Goal: Find specific page/section: Find specific page/section

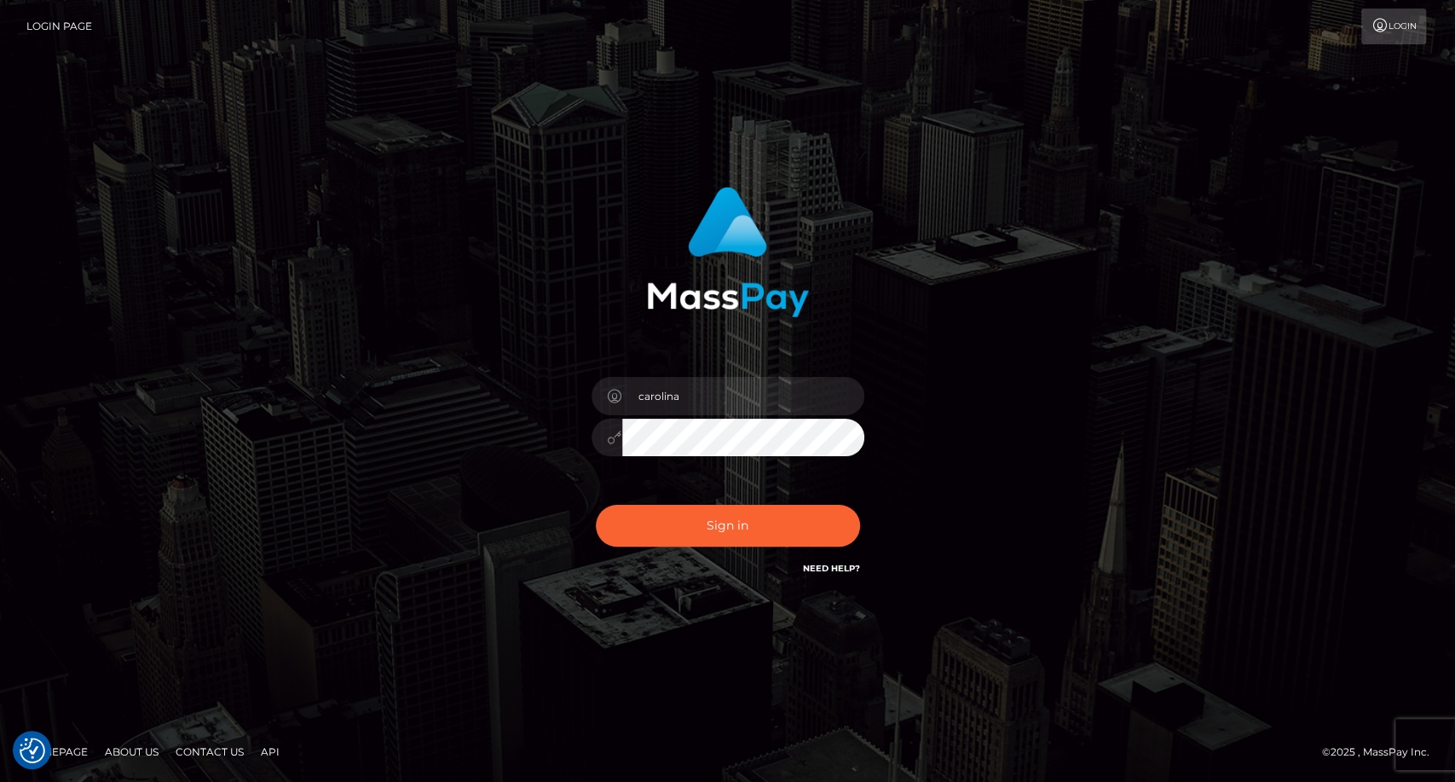
click at [730, 563] on div "Sign in Need Help?" at bounding box center [728, 532] width 298 height 76
click at [718, 531] on button "Sign in" at bounding box center [728, 526] width 264 height 42
type input "carolina"
click at [699, 528] on button "Sign in" at bounding box center [728, 526] width 264 height 42
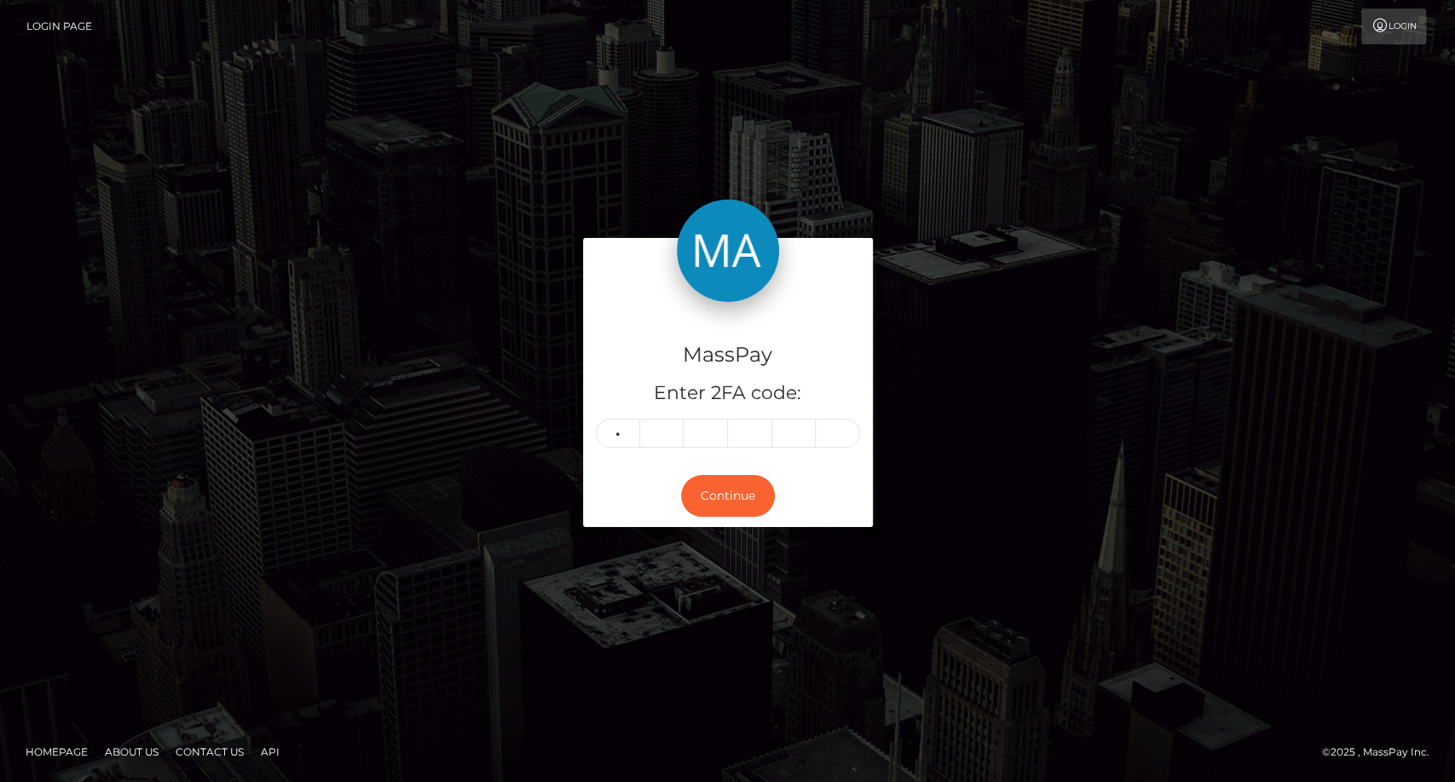
type input "4"
type input "0"
type input "6"
type input "9"
type input "3"
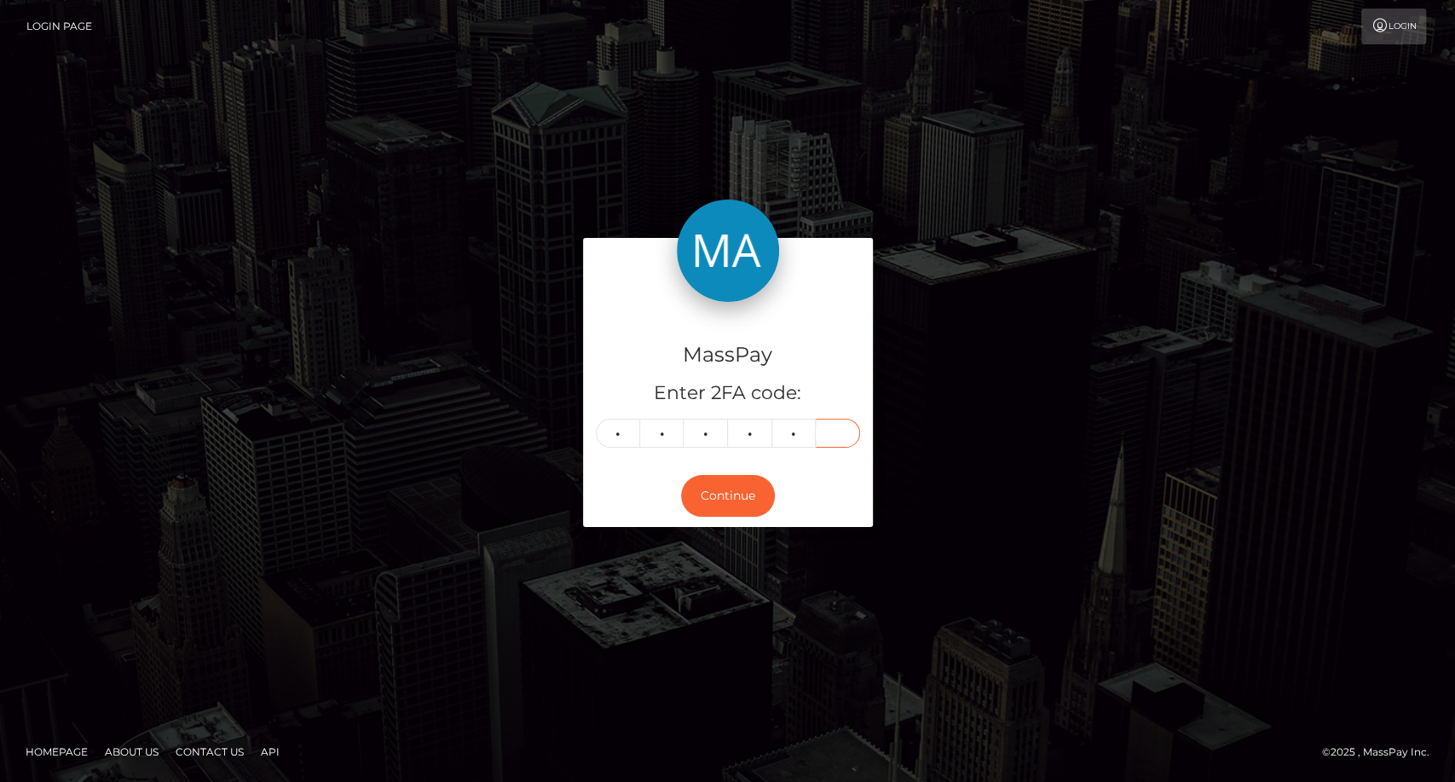
type input "1"
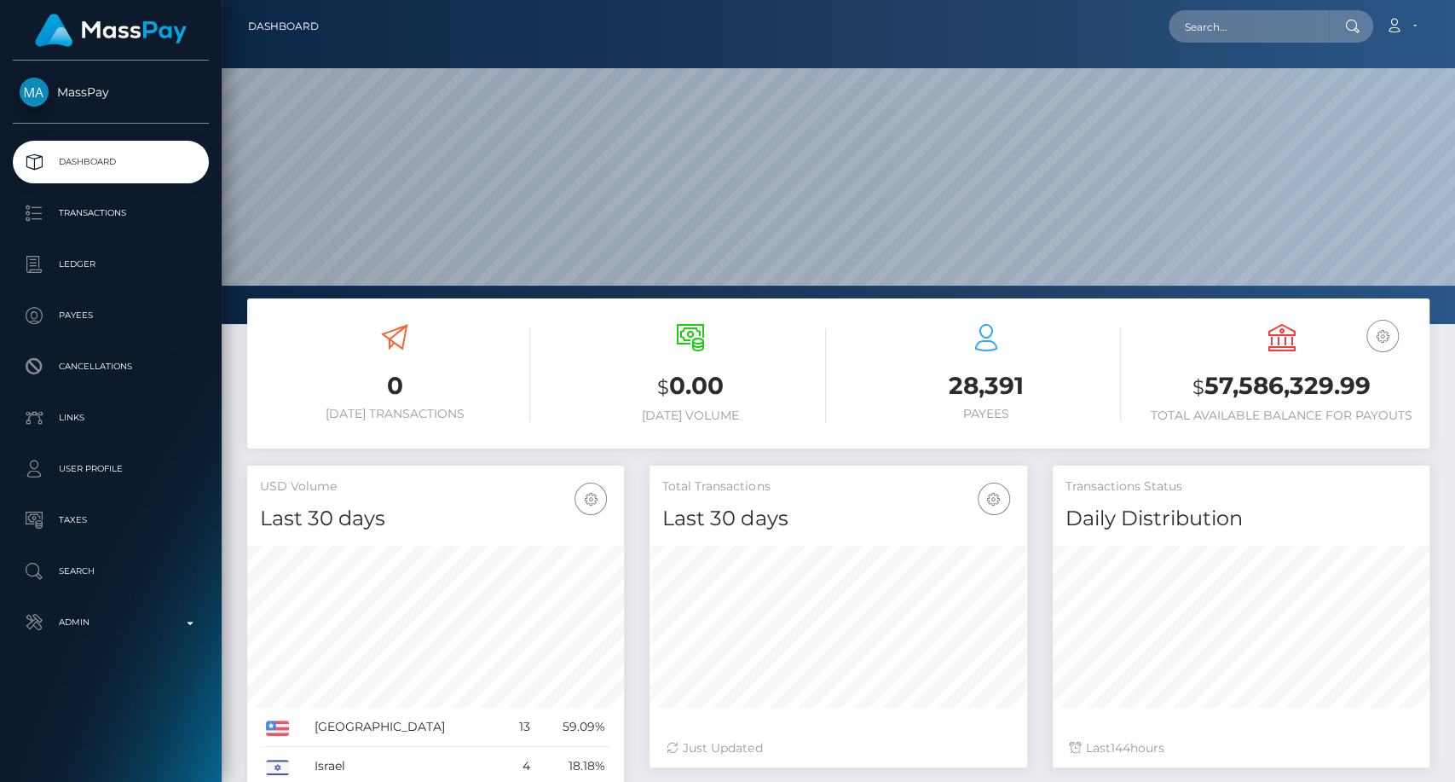
scroll to position [301, 377]
click at [1239, 36] on input "text" at bounding box center [1249, 26] width 160 height 32
paste input "[EMAIL_ADDRESS][DOMAIN_NAME]"
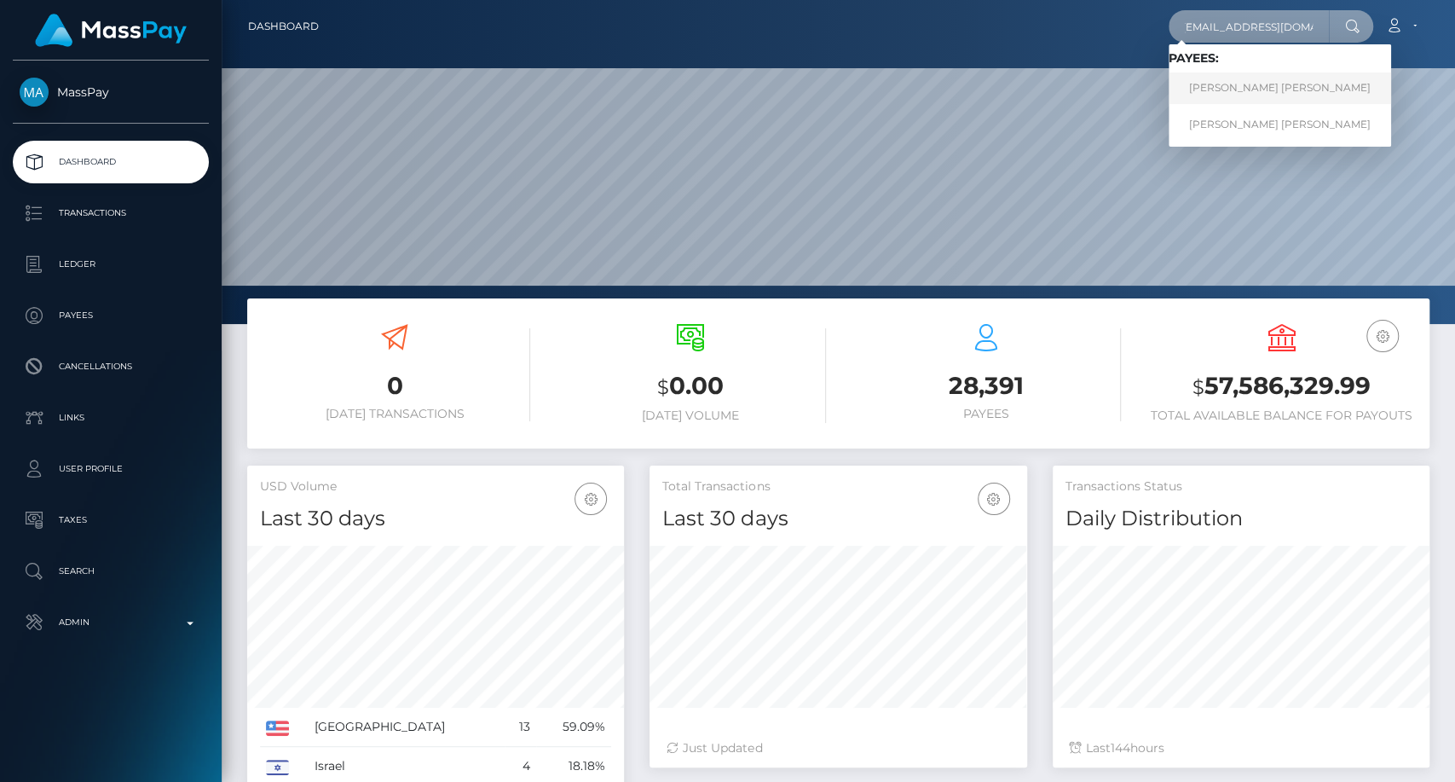
type input "[EMAIL_ADDRESS][DOMAIN_NAME]"
click at [1250, 89] on link "YANY YAJAIRA FONCECA VALLADARES" at bounding box center [1280, 88] width 222 height 32
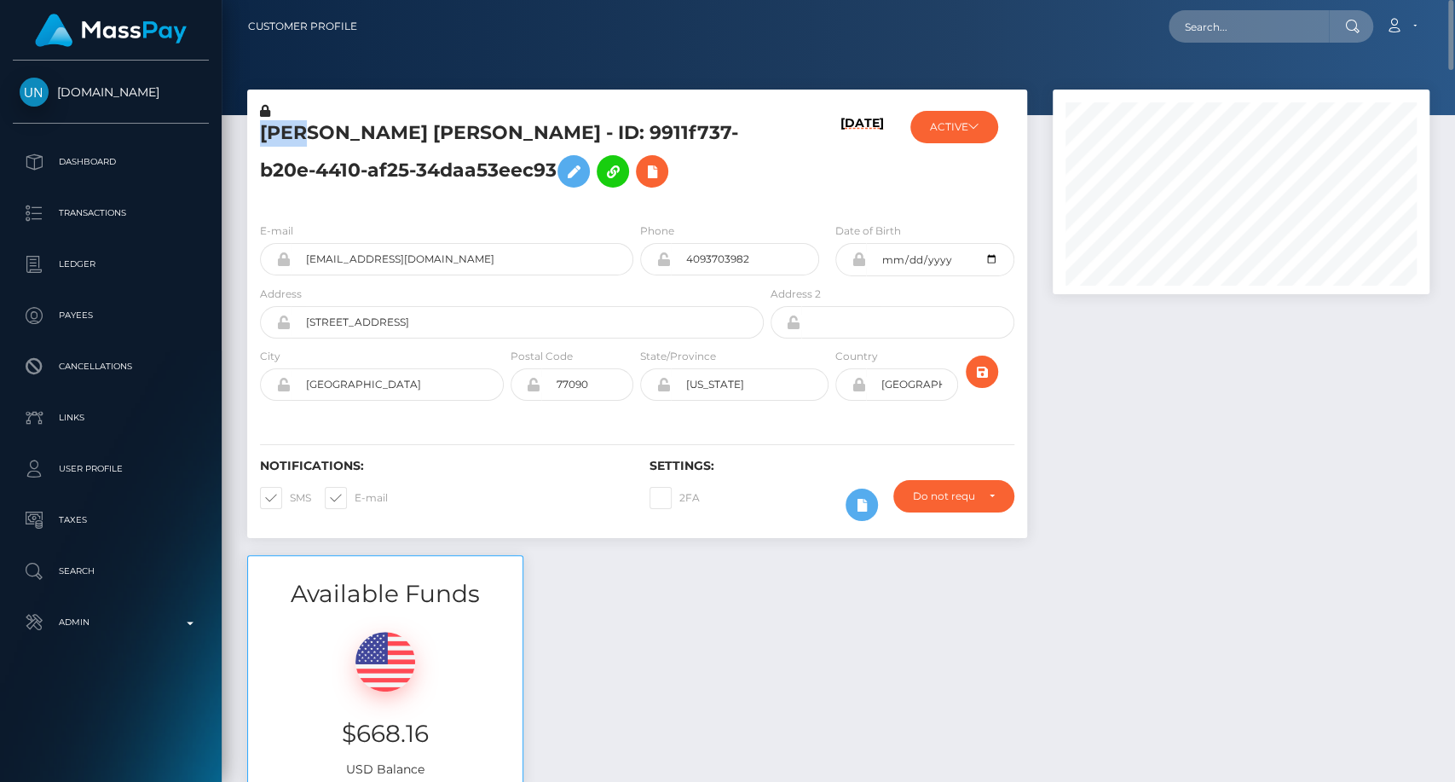
drag, startPoint x: 259, startPoint y: 131, endPoint x: 302, endPoint y: 141, distance: 43.8
click at [306, 141] on h5 "YANY YAJAIRA FONCECA VALLADARES - ID: 9911f737-b20e-4410-af25-34daa53eec93" at bounding box center [507, 158] width 494 height 76
copy h5 "YAN"
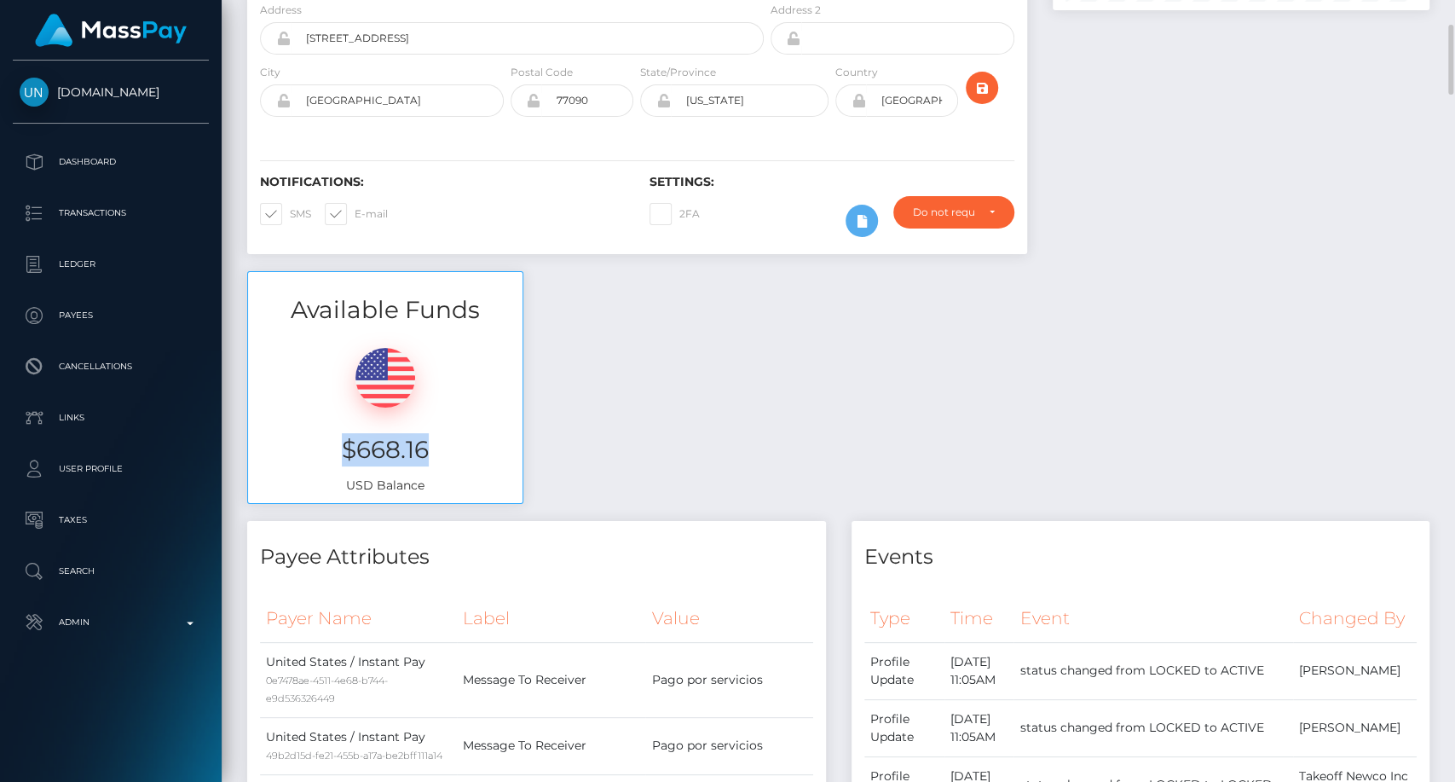
drag, startPoint x: 434, startPoint y: 493, endPoint x: 343, endPoint y: 496, distance: 91.3
click at [343, 466] on h3 "$668.16" at bounding box center [385, 449] width 249 height 33
copy h3 "$668.16"
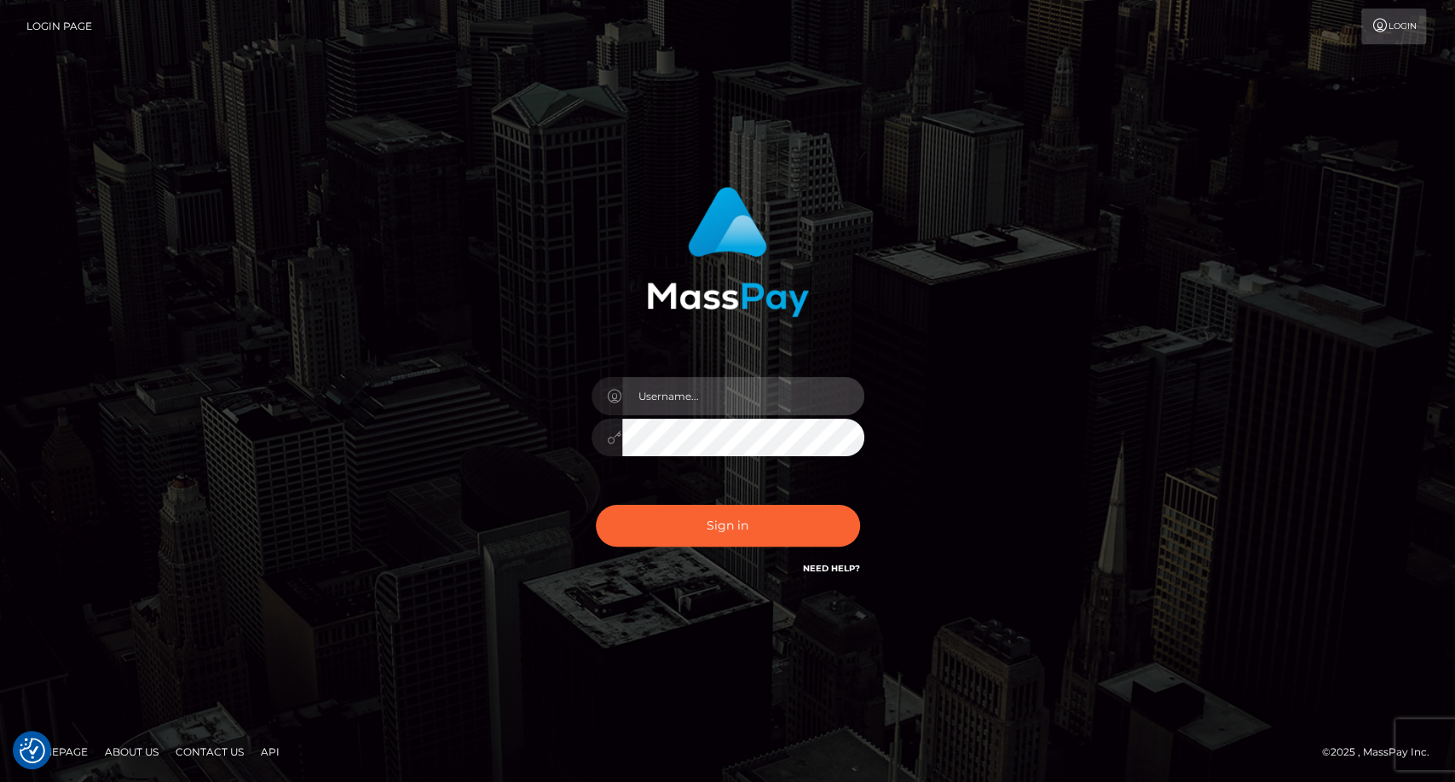
type input "carolina"
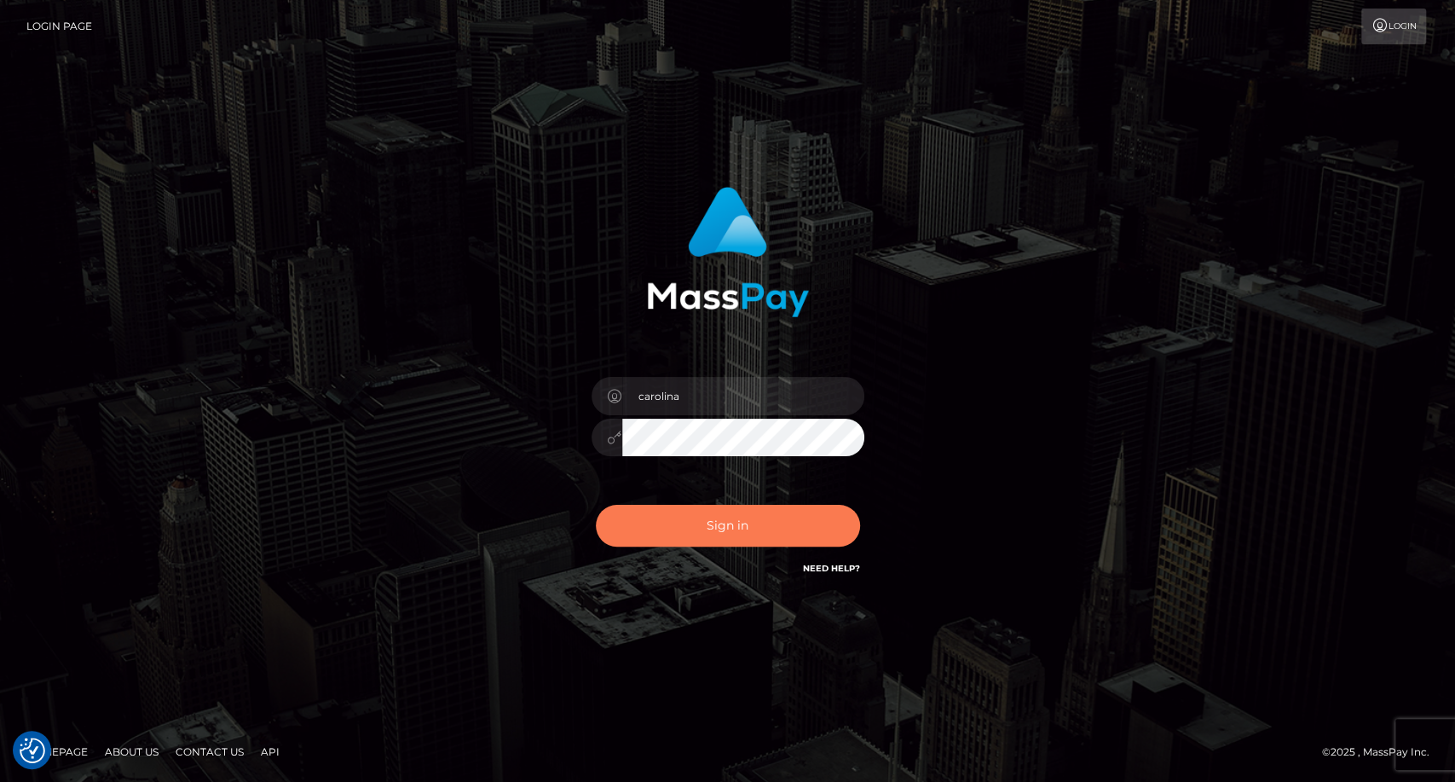
click at [727, 532] on button "Sign in" at bounding box center [728, 526] width 264 height 42
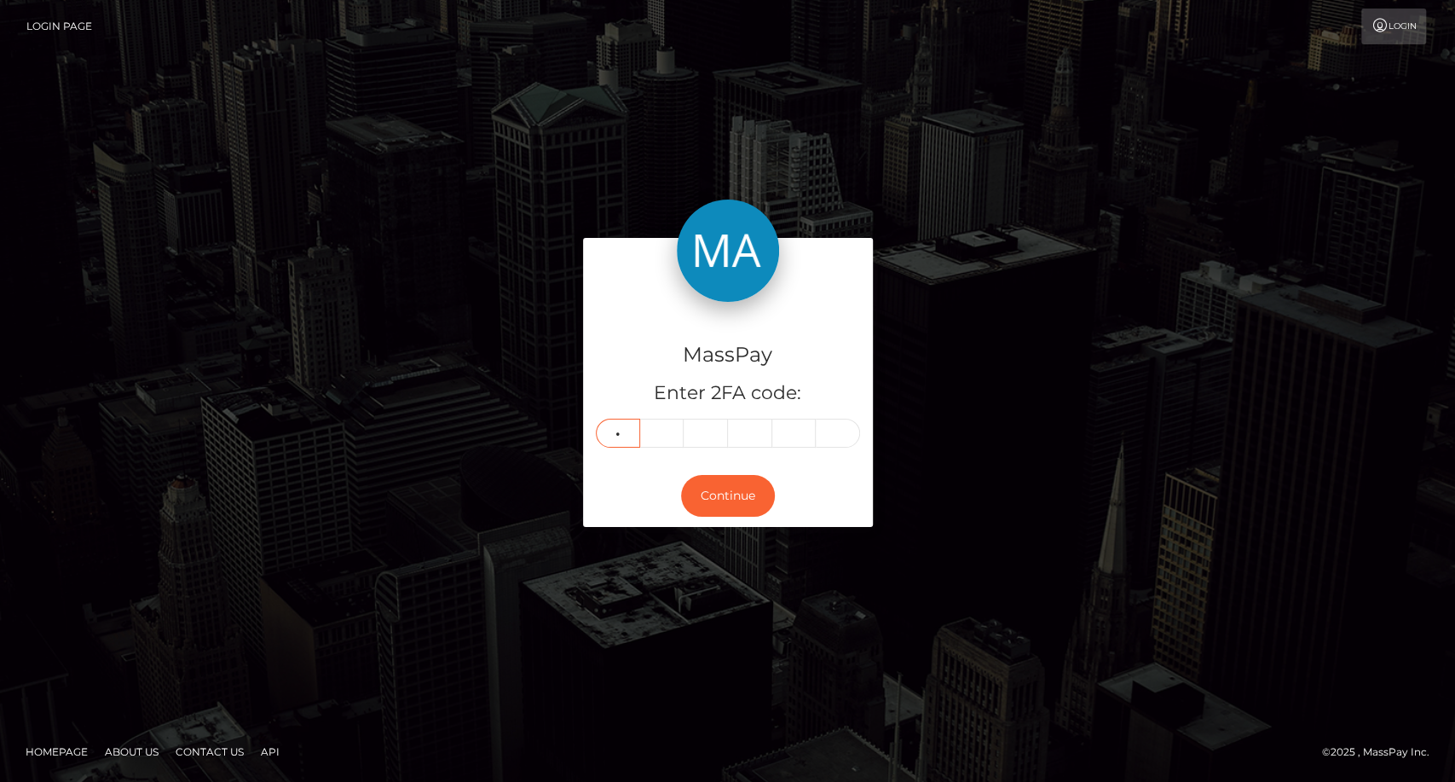
type input "6"
type input "2"
type input "5"
type input "8"
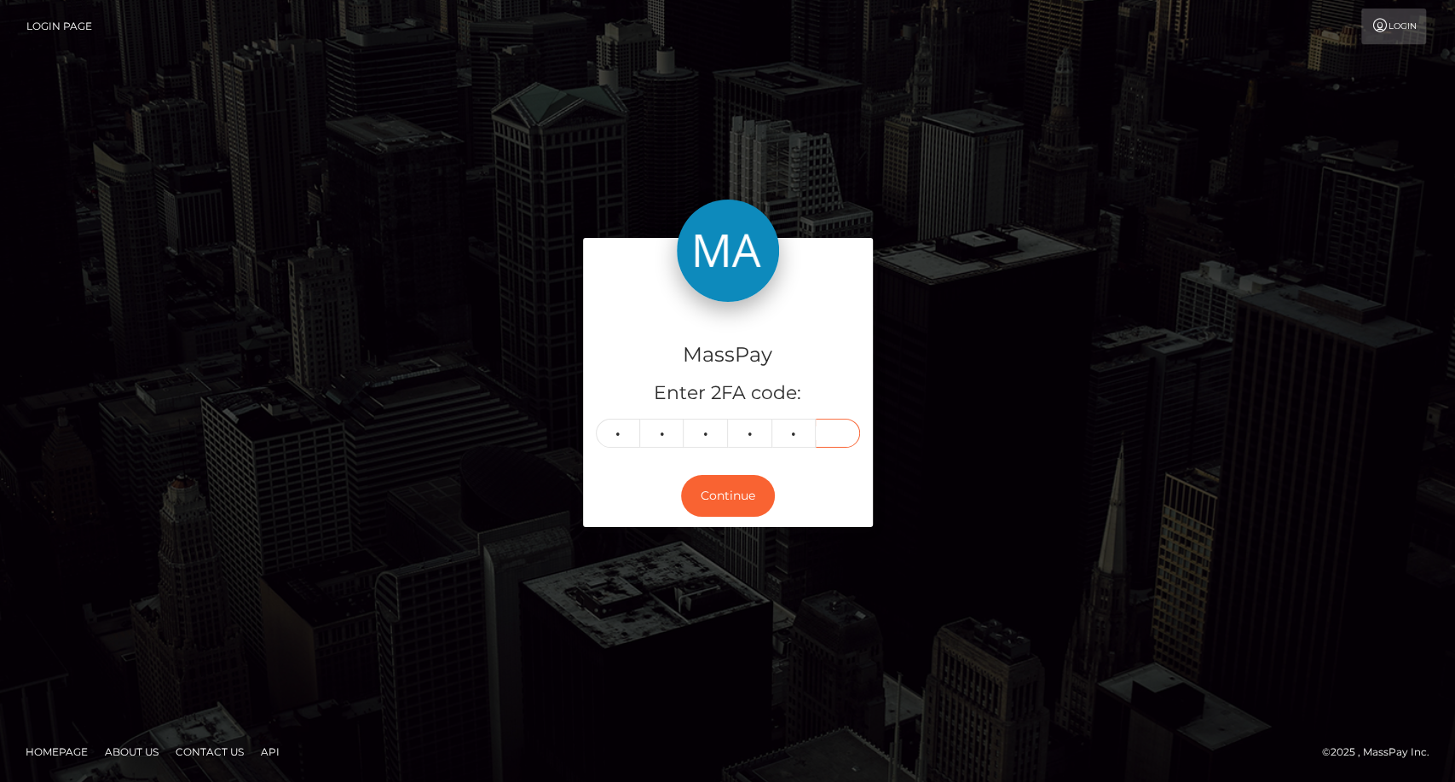
type input "4"
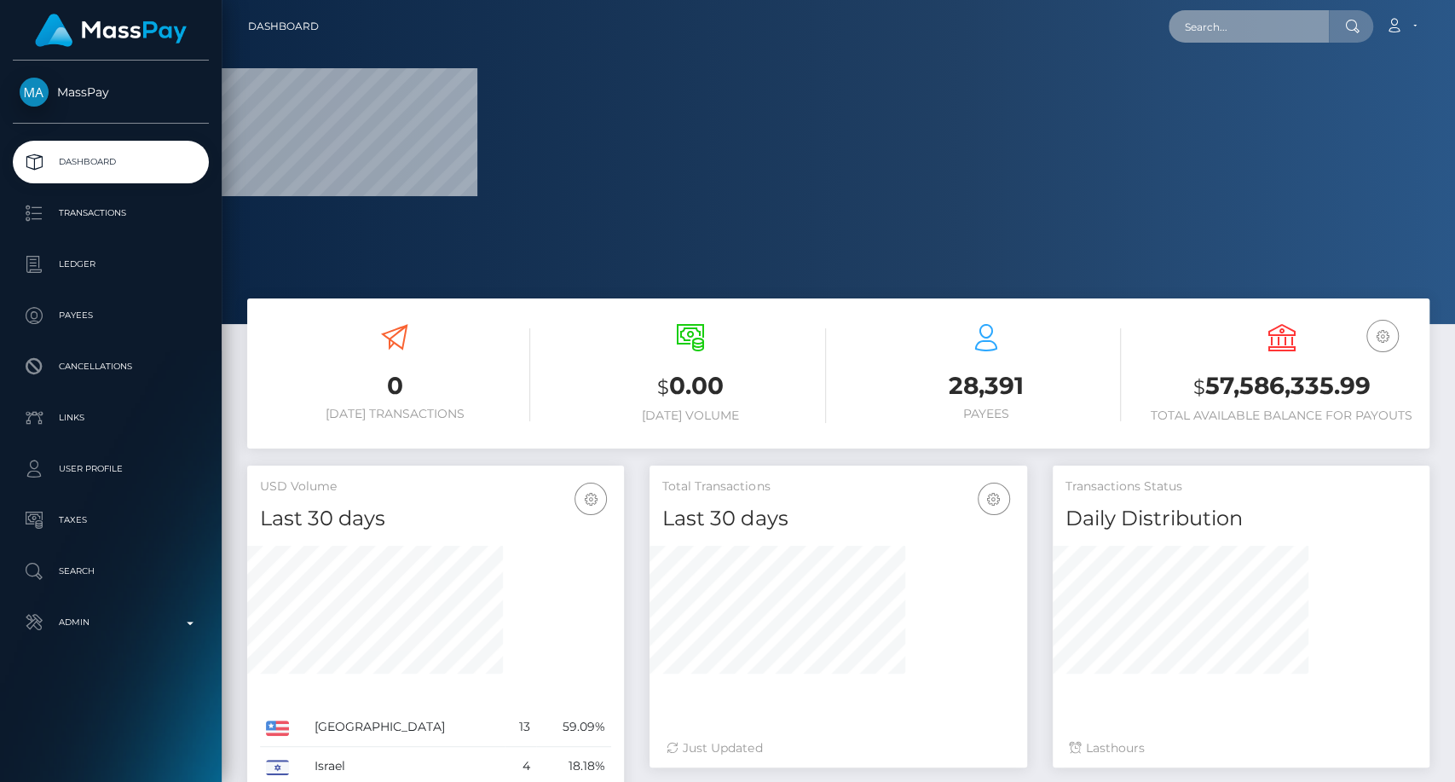
click at [1234, 16] on input "text" at bounding box center [1249, 26] width 160 height 32
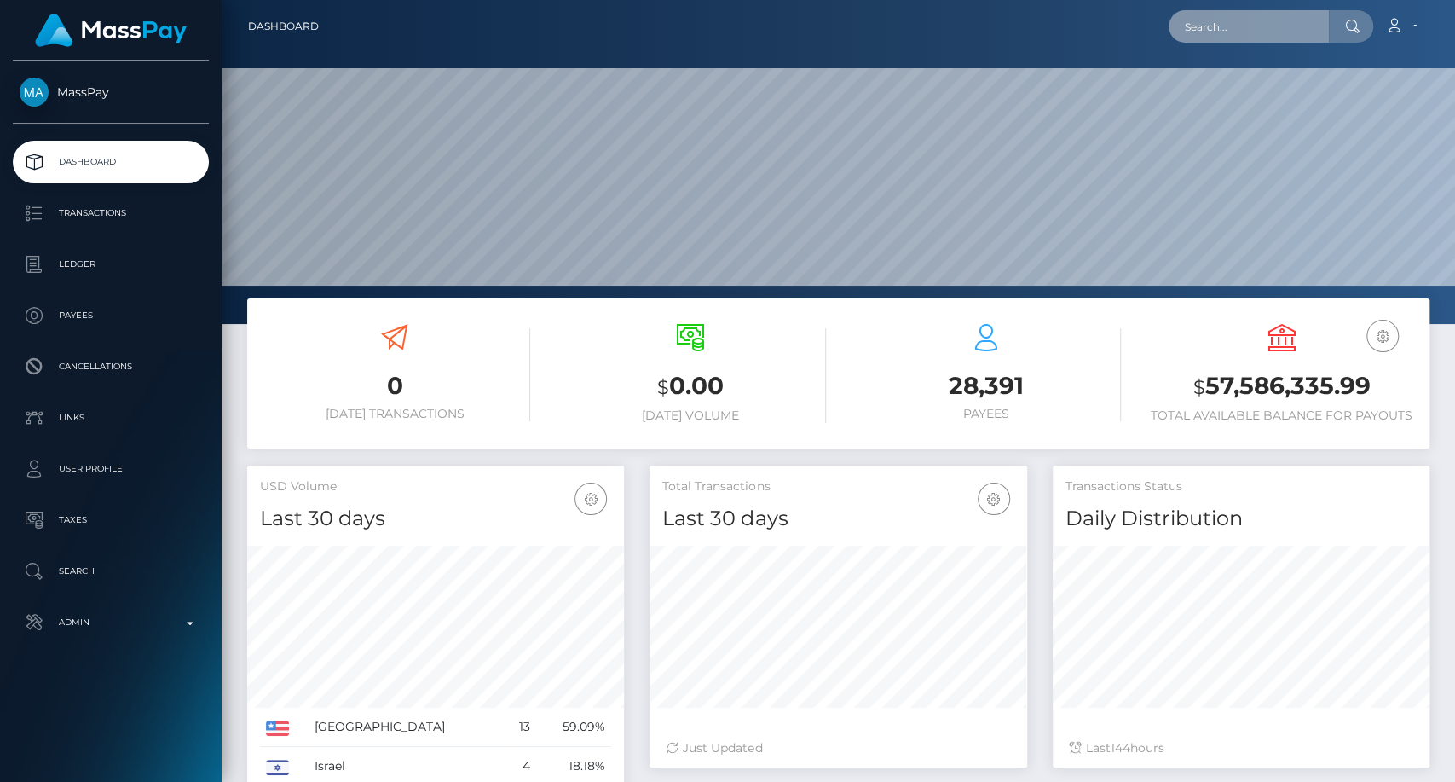
scroll to position [301, 377]
paste input "[EMAIL_ADDRESS][DOMAIN_NAME]"
type input "[EMAIL_ADDRESS][DOMAIN_NAME]"
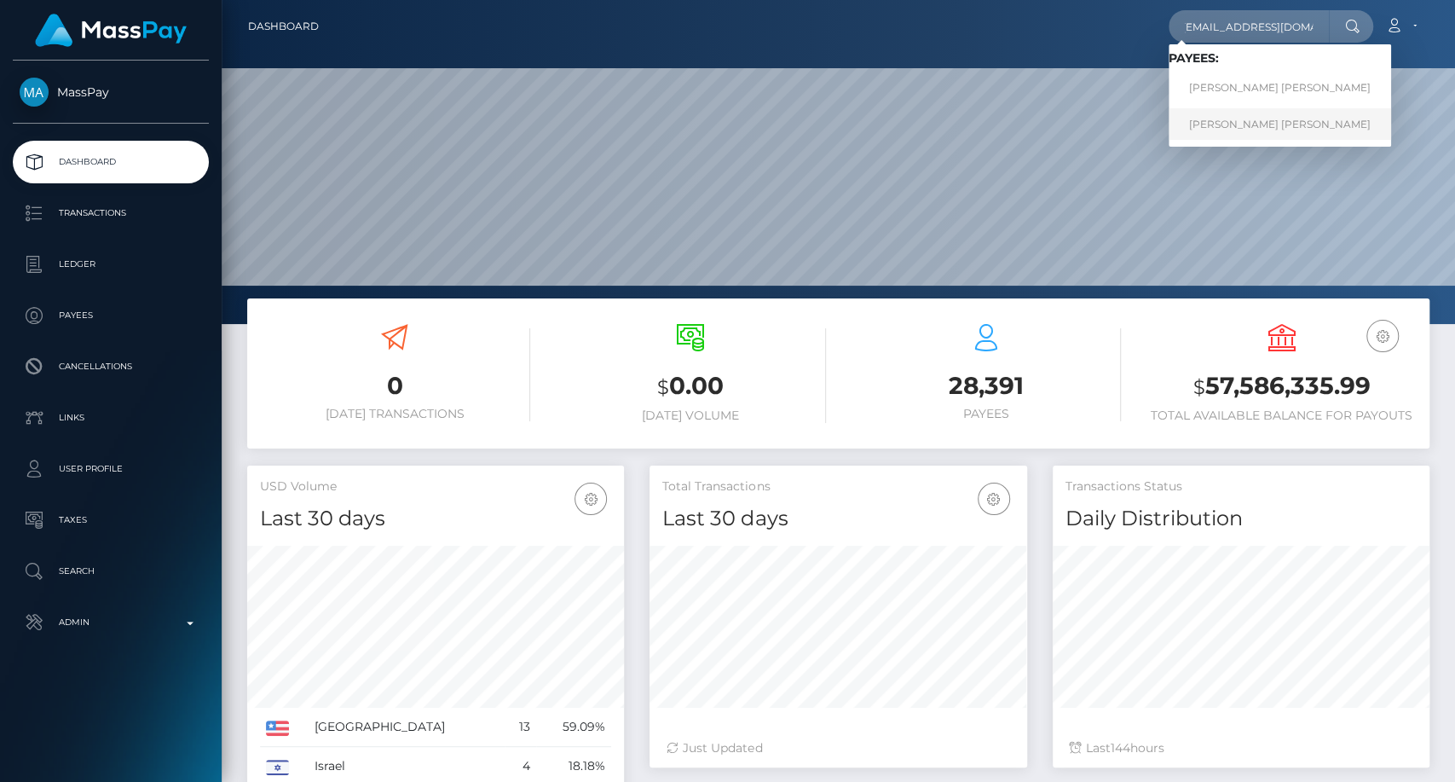
scroll to position [0, 0]
click at [1289, 124] on link "YANY YAJAIRA FONCECA VALLADARES" at bounding box center [1280, 124] width 222 height 32
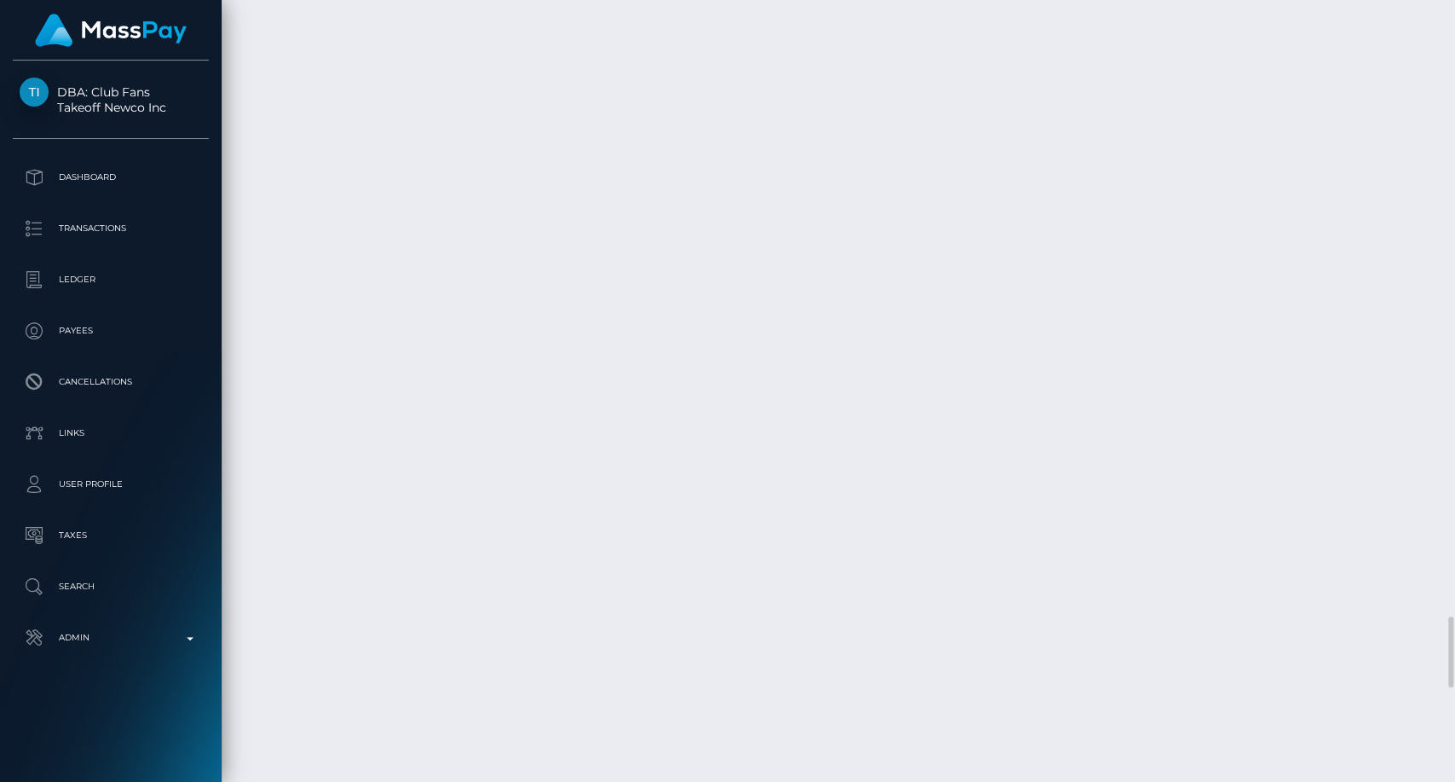
scroll to position [6534, 0]
